Goal: Information Seeking & Learning: Find specific fact

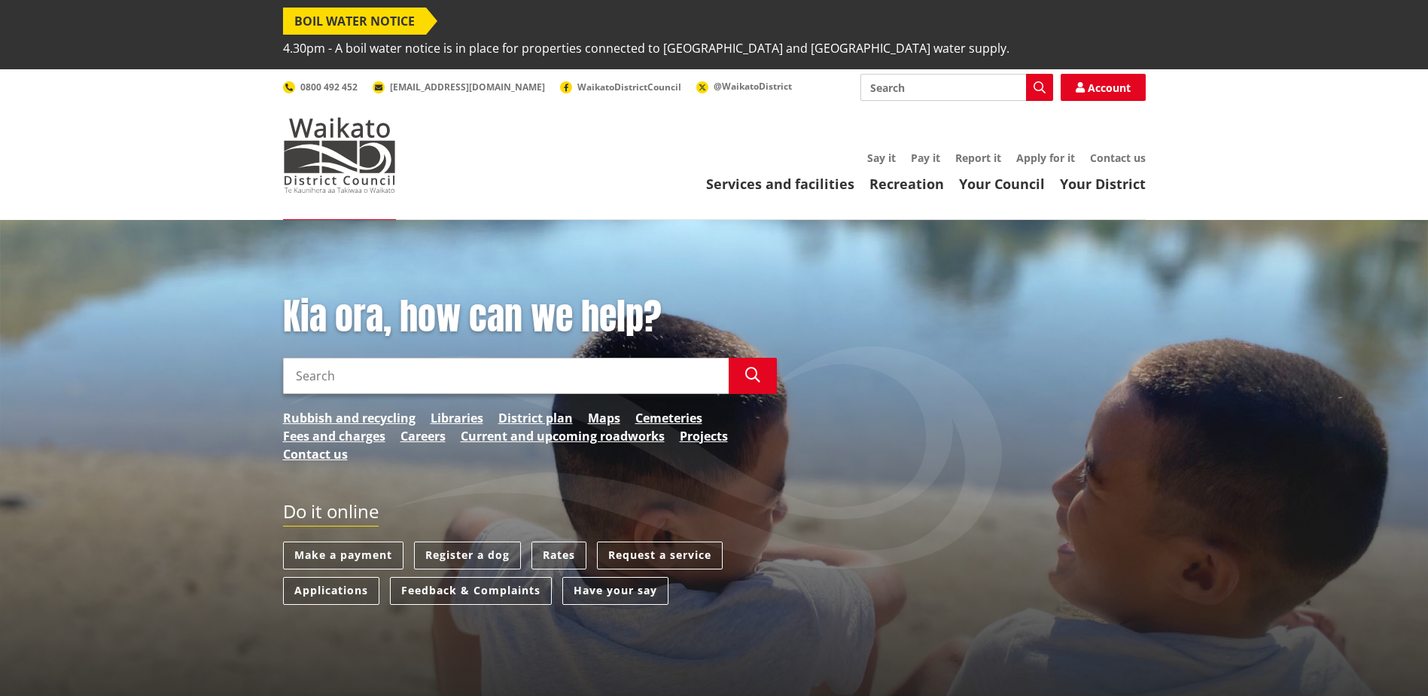
click at [912, 74] on input "Search" at bounding box center [957, 87] width 193 height 27
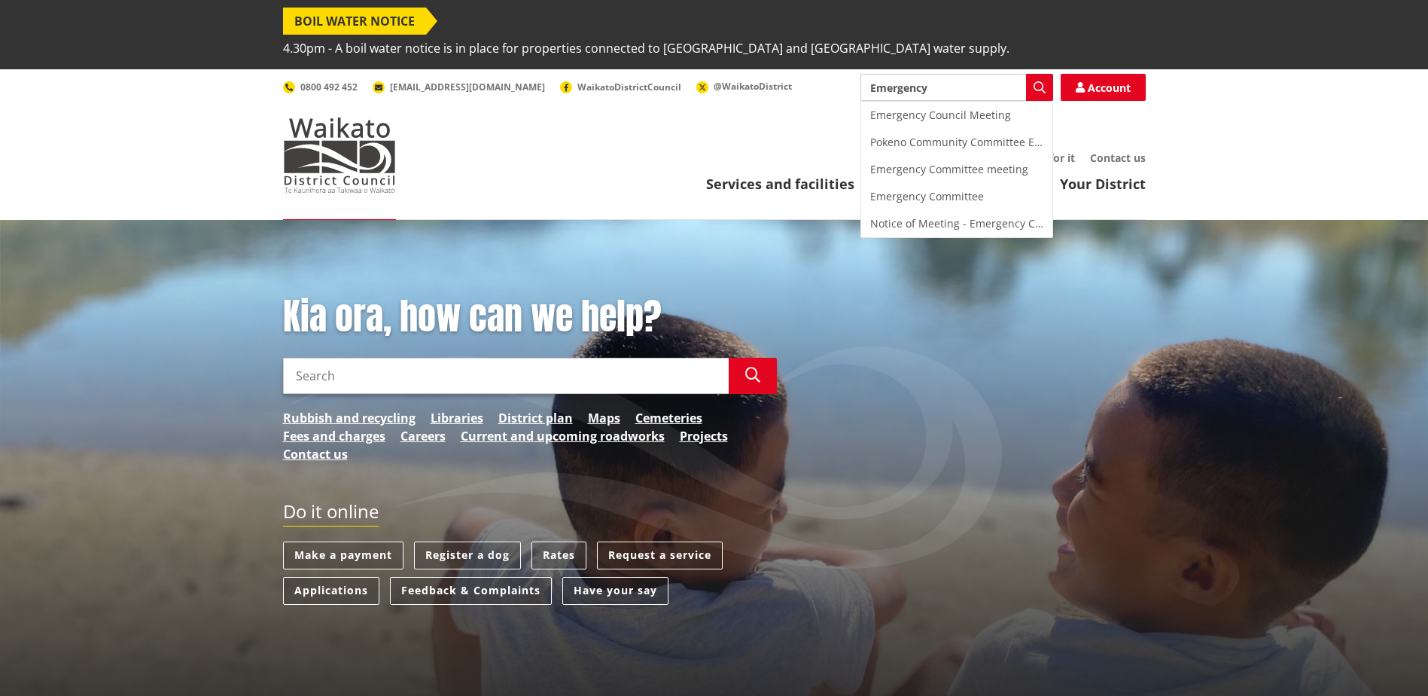
type input "Emergency"
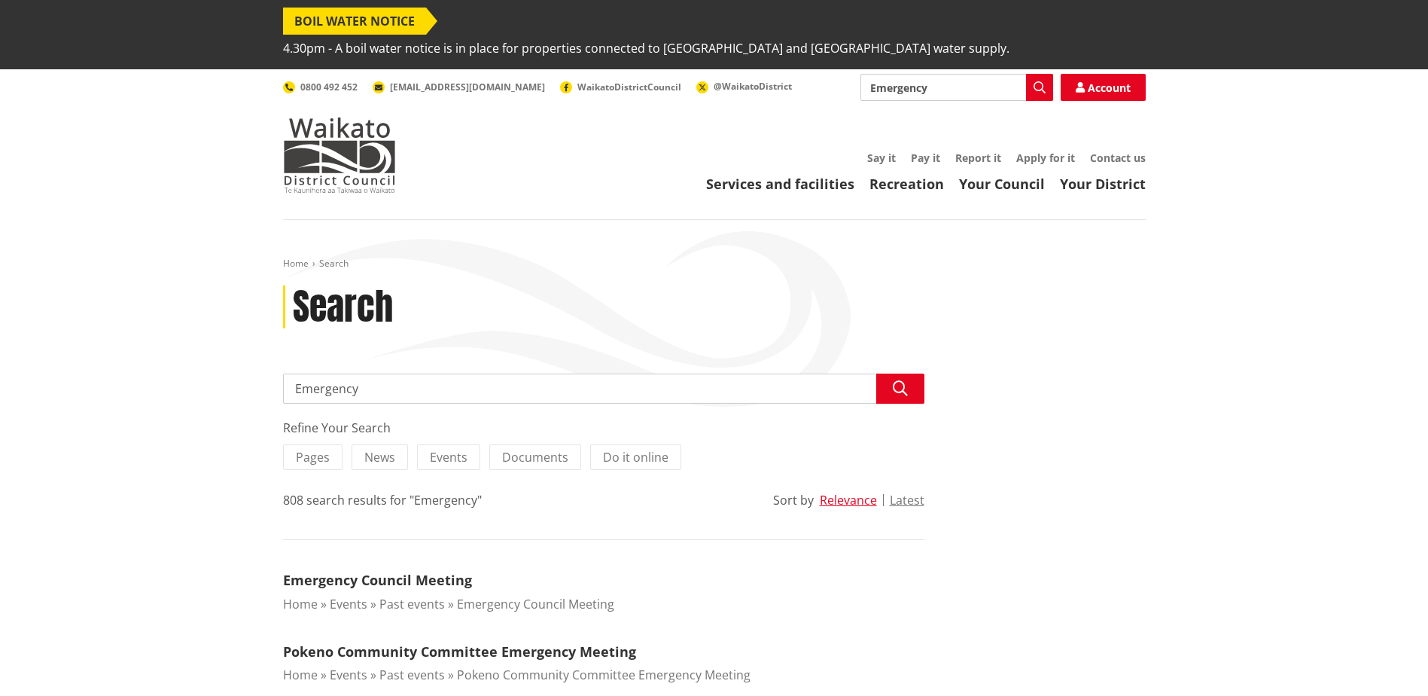
drag, startPoint x: 938, startPoint y: 62, endPoint x: 808, endPoint y: 63, distance: 129.5
click at [808, 74] on div "Search Emergency Search Account 0800 492 452 info@waidc.govt.nz WaikatoDistrict…" at bounding box center [714, 87] width 863 height 27
click at [949, 74] on input "Emergency" at bounding box center [957, 87] width 193 height 27
type input "Emergency response plan"
